Goal: Navigation & Orientation: Understand site structure

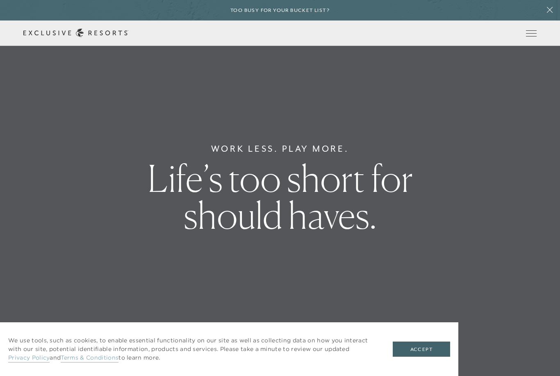
click at [527, 16] on div "Too busy for your bucket list?" at bounding box center [280, 10] width 560 height 20
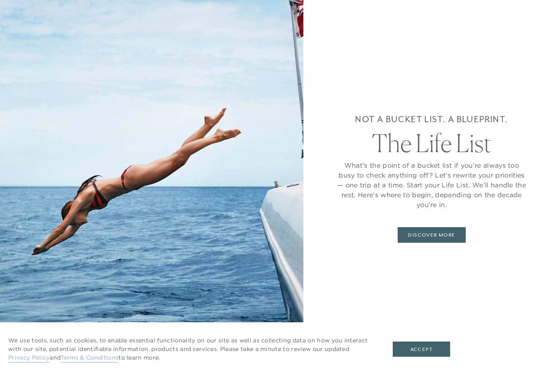
click at [431, 339] on div "We use tools, such as cookies, to enable essential functionality on our site as…" at bounding box center [229, 349] width 458 height 54
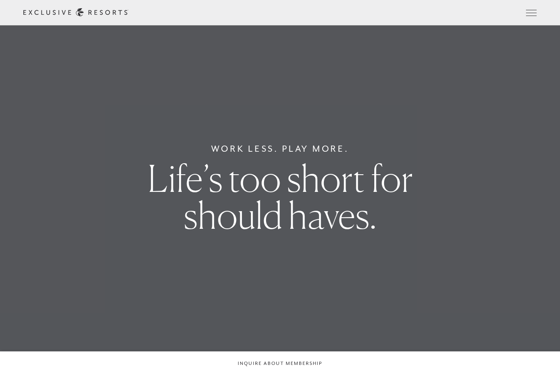
click at [531, 15] on span "Open navigation" at bounding box center [531, 13] width 11 height 6
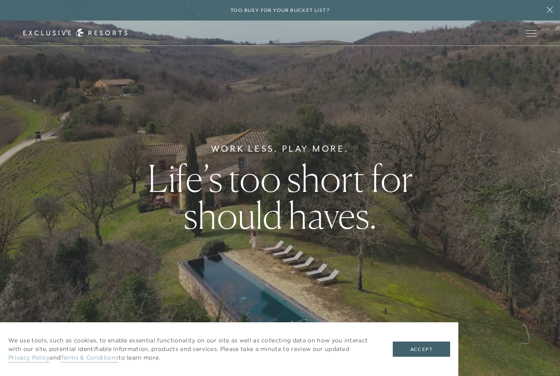
click at [424, 351] on button "Accept" at bounding box center [420, 349] width 57 height 16
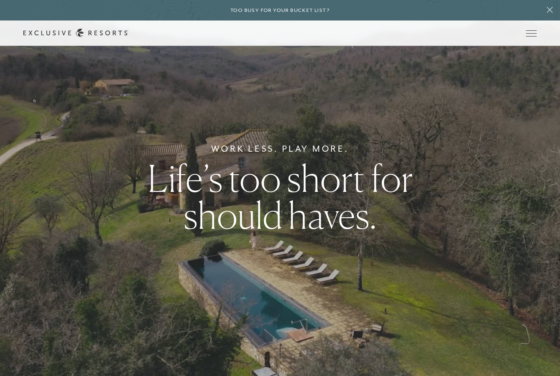
click at [524, 38] on div "Schedule a Meeting Get Started Visit home page Member Login Schedule a Meeting …" at bounding box center [280, 32] width 560 height 25
click at [524, 39] on div "Schedule a Meeting Get Started Visit home page Member Login Schedule a Meeting …" at bounding box center [280, 32] width 560 height 25
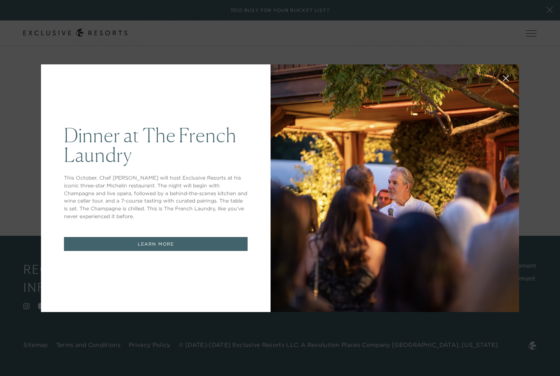
scroll to position [3806, 0]
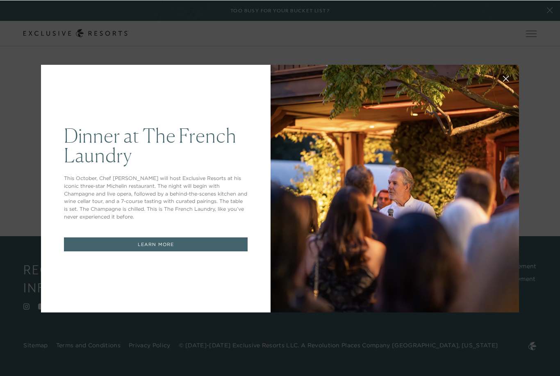
click at [501, 79] on button at bounding box center [506, 78] width 20 height 20
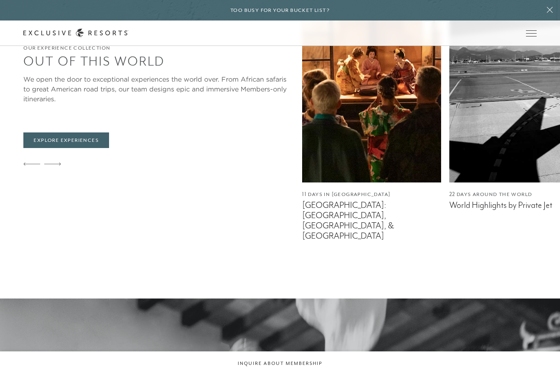
scroll to position [1841, 0]
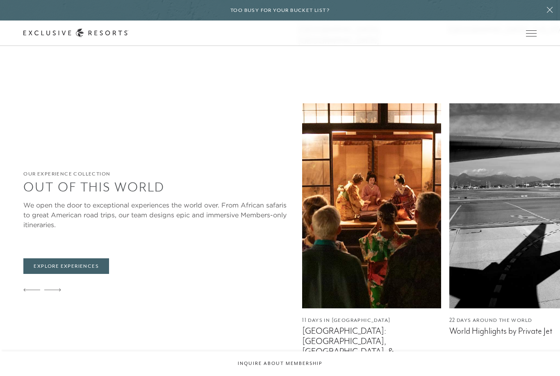
click at [529, 36] on button "Open navigation" at bounding box center [531, 33] width 11 height 6
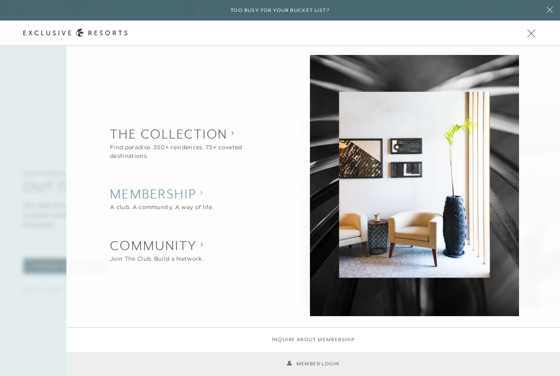
click at [191, 206] on div "A club. A community. A way of life." at bounding box center [161, 207] width 103 height 9
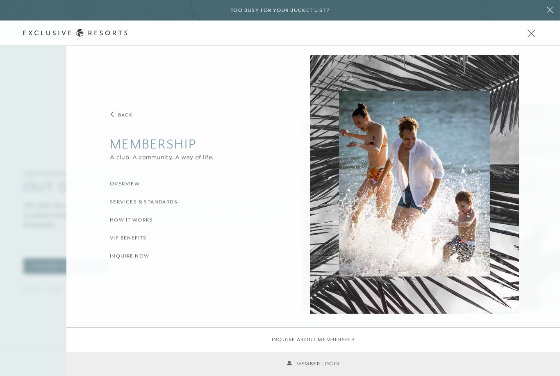
scroll to position [1837, 0]
